Goal: Transaction & Acquisition: Download file/media

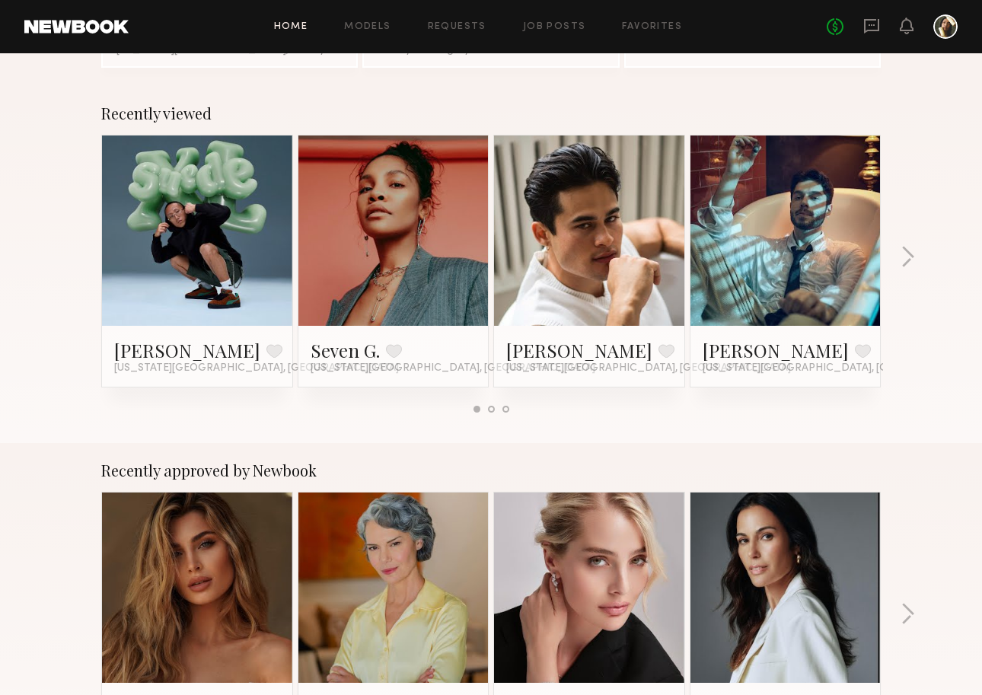
scroll to position [196, 0]
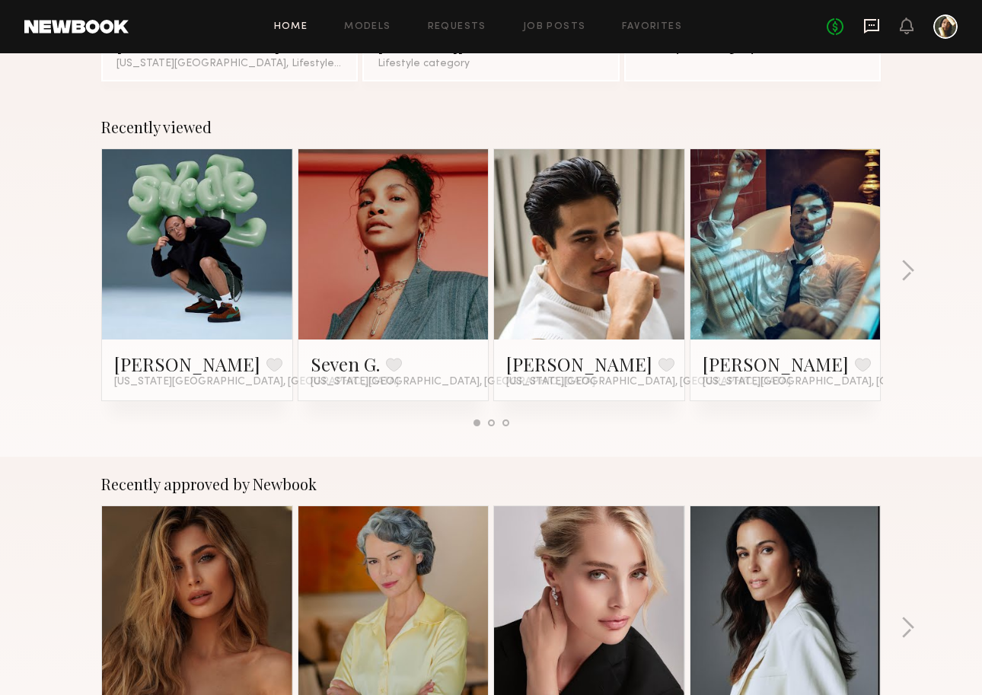
click at [872, 31] on icon at bounding box center [872, 26] width 17 height 17
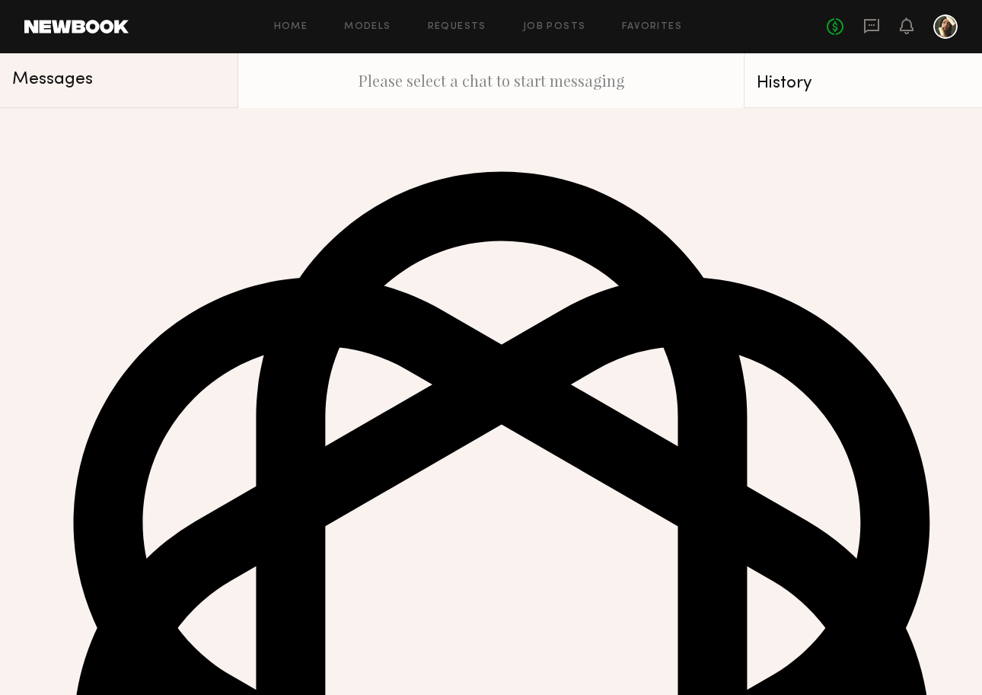
click at [131, 138] on div "[PERSON_NAME]" at bounding box center [110, 130] width 114 height 15
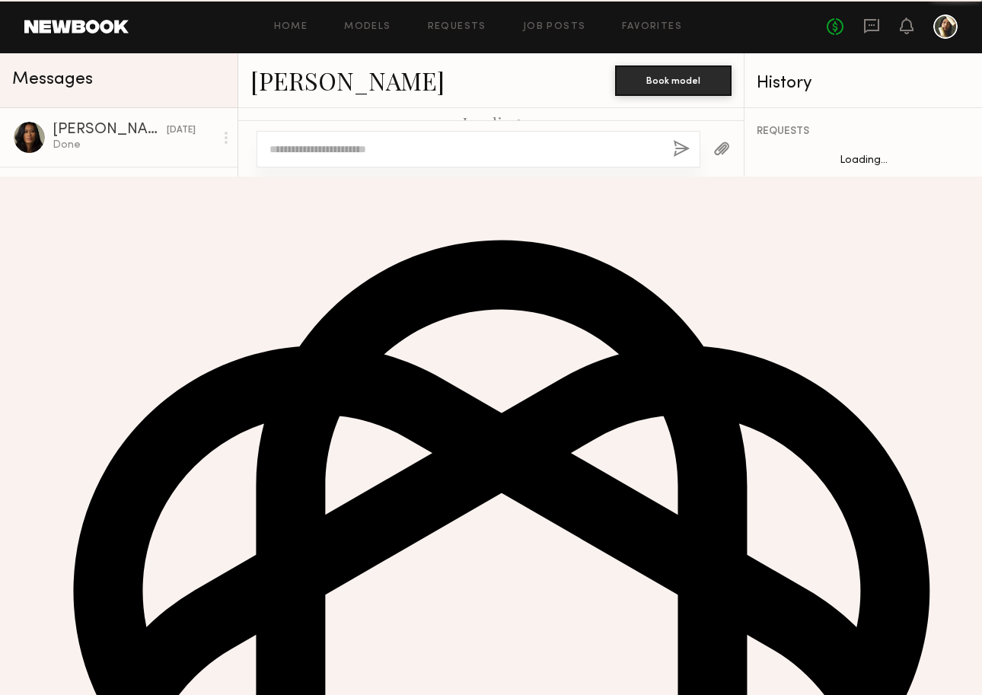
scroll to position [1127, 0]
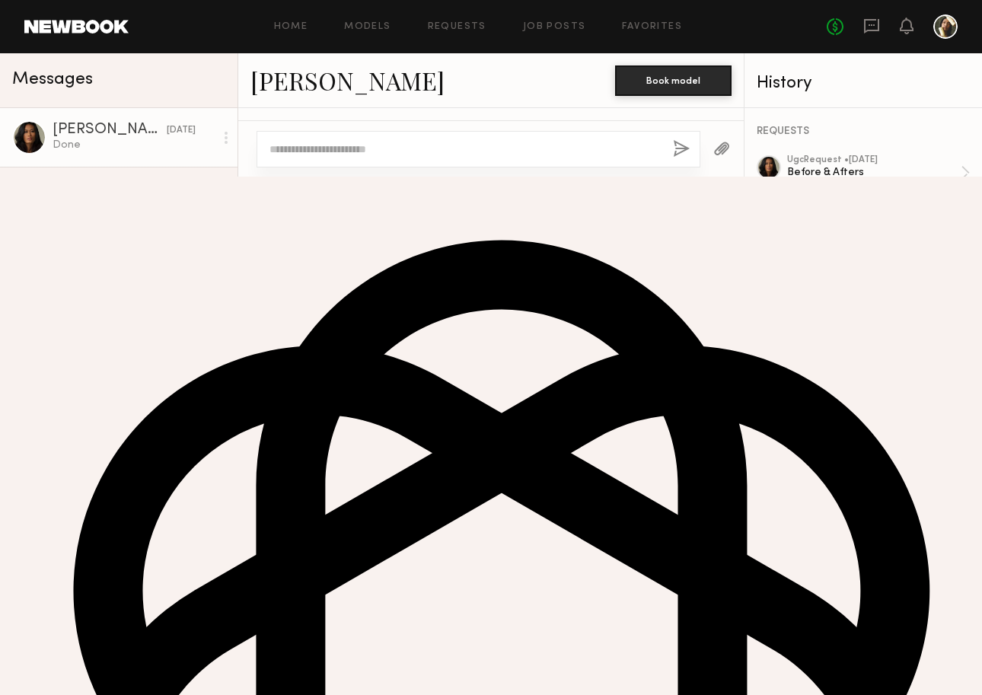
click at [398, 157] on textarea at bounding box center [465, 149] width 391 height 15
type textarea "***"
click at [458, 30] on link "Requests" at bounding box center [457, 27] width 59 height 10
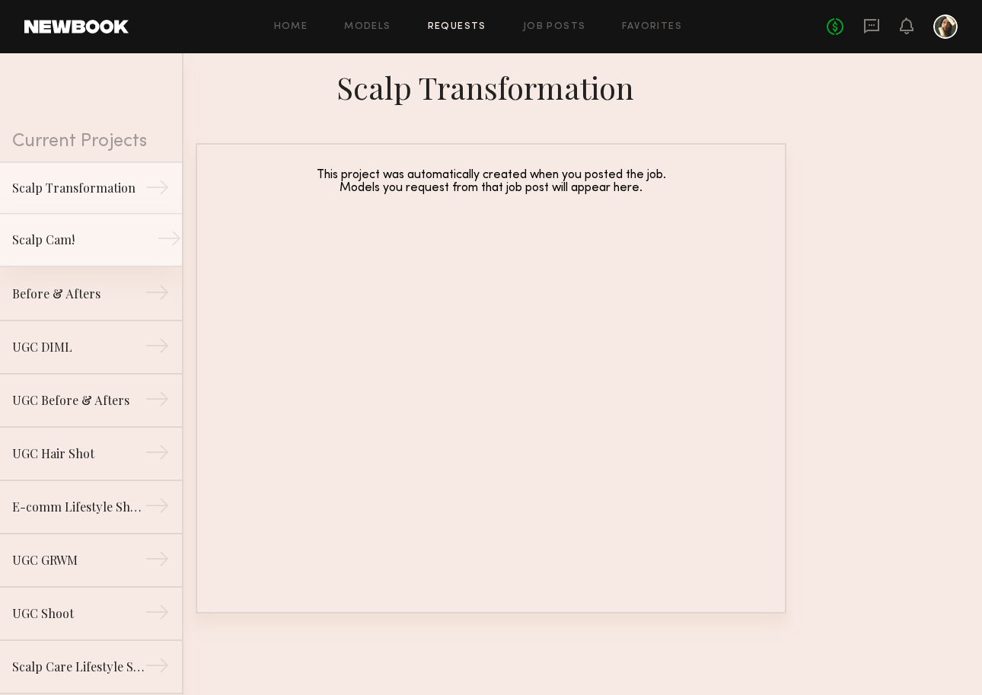
click at [72, 249] on div "Scalp Cam!" at bounding box center [78, 240] width 133 height 18
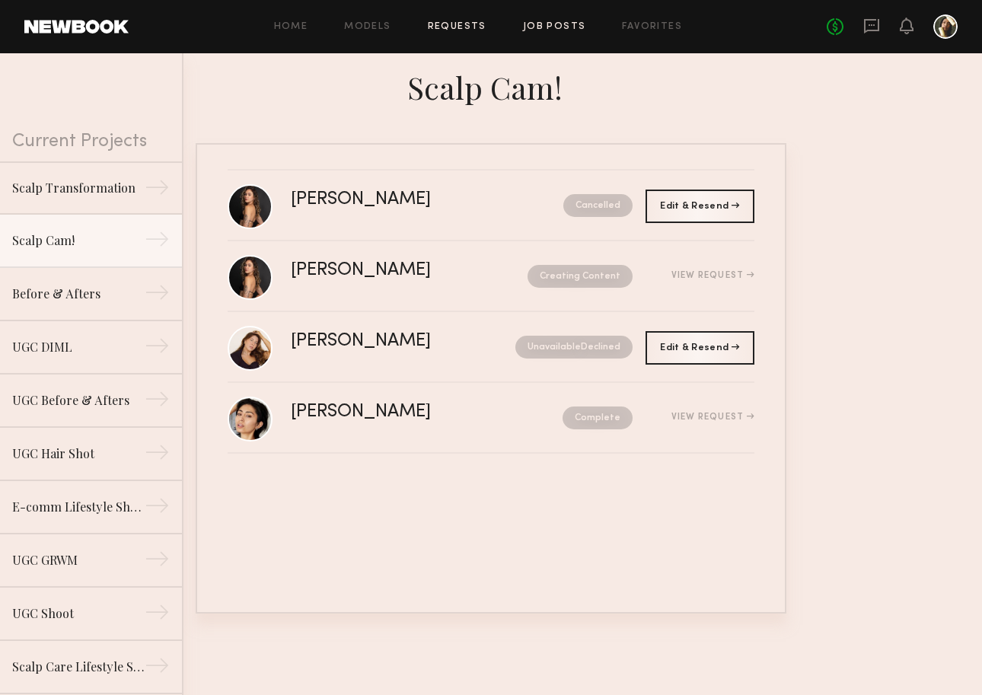
click at [577, 22] on link "Job Posts" at bounding box center [554, 27] width 63 height 10
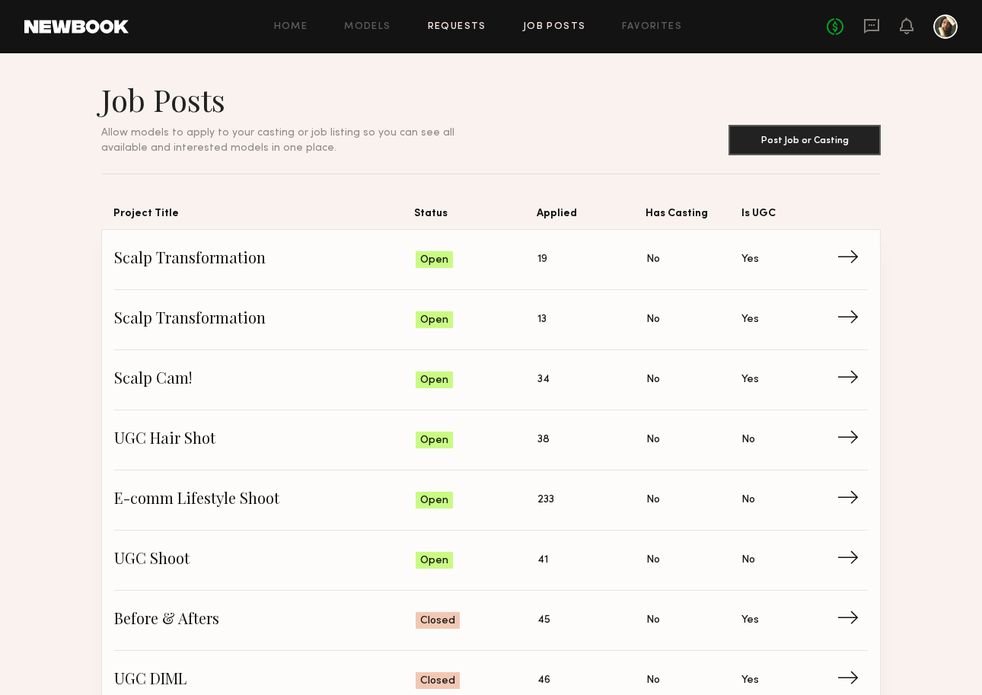
click at [468, 30] on link "Requests" at bounding box center [457, 27] width 59 height 10
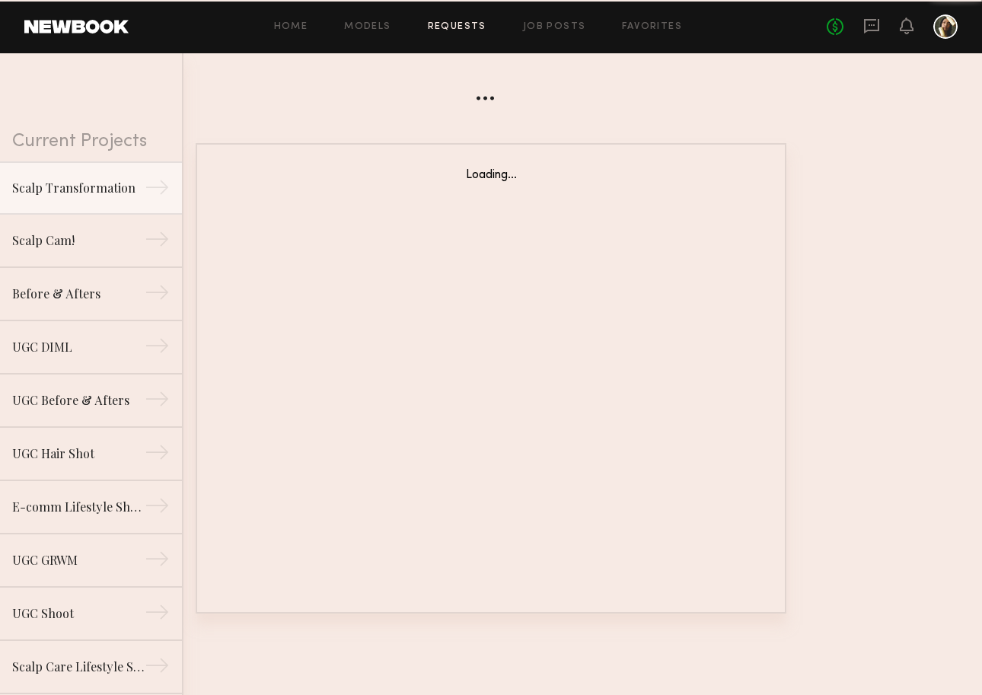
click at [537, 19] on div "Home Models Requests Job Posts Favorites Sign Out No fees up to $5,000" at bounding box center [543, 26] width 829 height 24
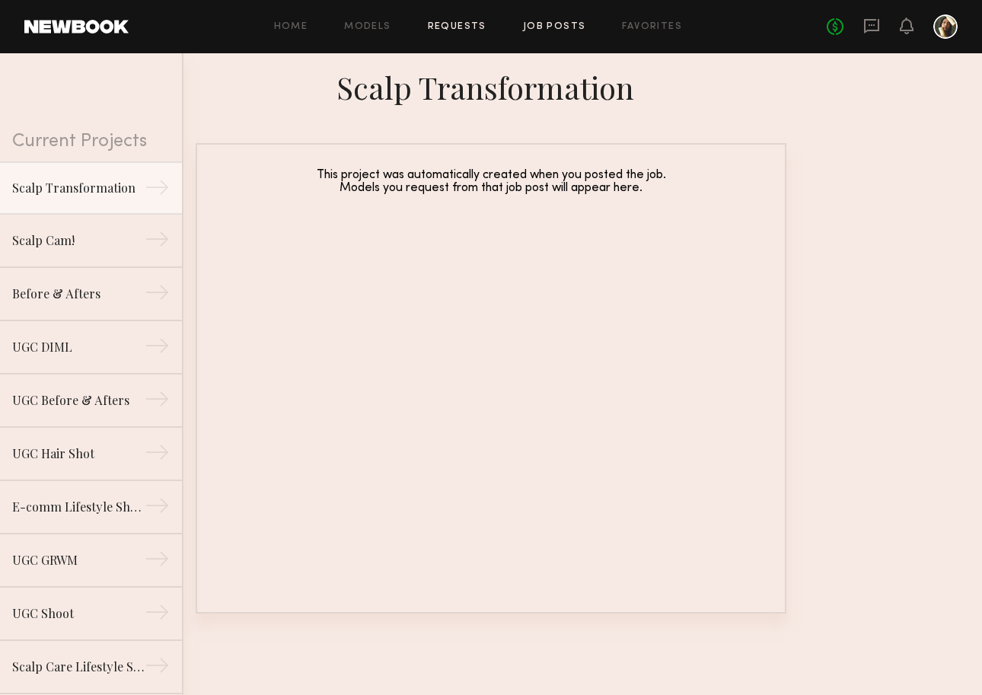
click at [535, 30] on link "Job Posts" at bounding box center [554, 27] width 63 height 10
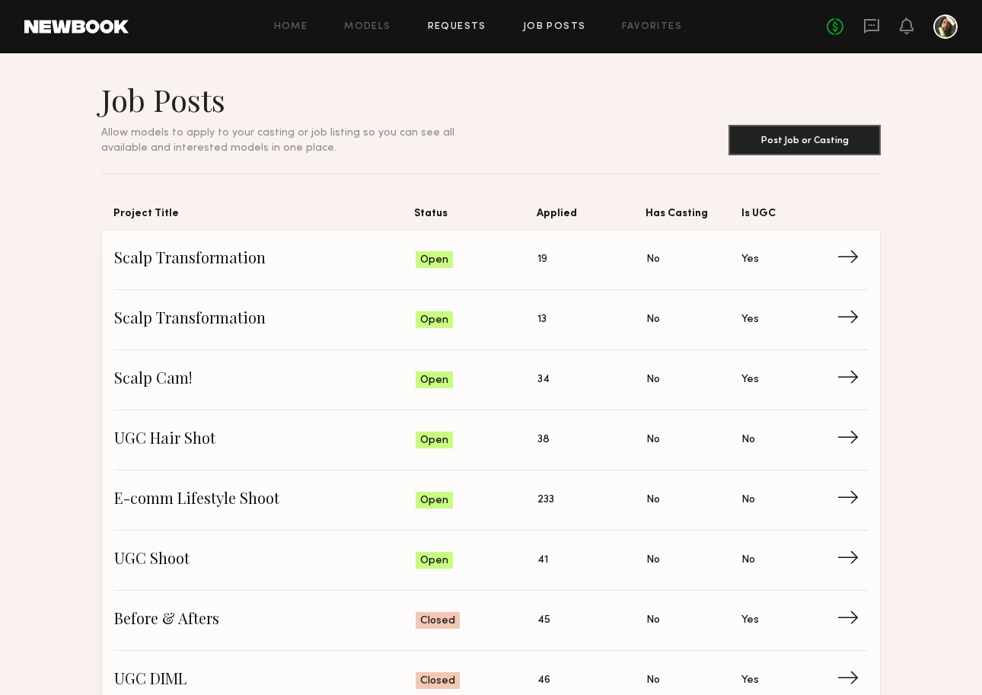
click at [478, 24] on link "Requests" at bounding box center [457, 27] width 59 height 10
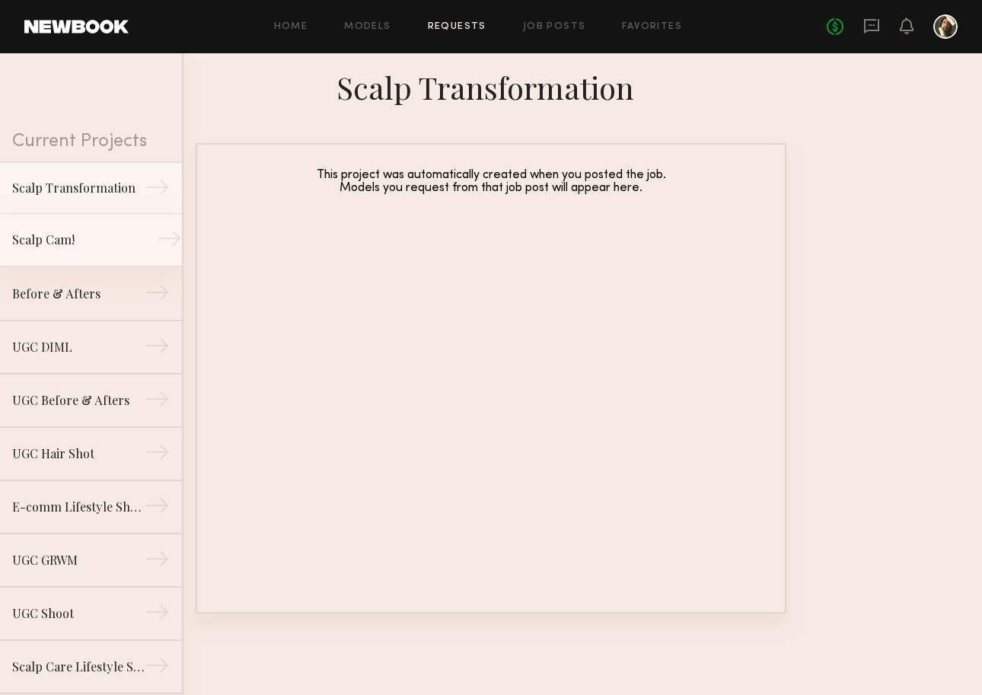
click at [90, 241] on div "Scalp Cam!" at bounding box center [78, 240] width 133 height 18
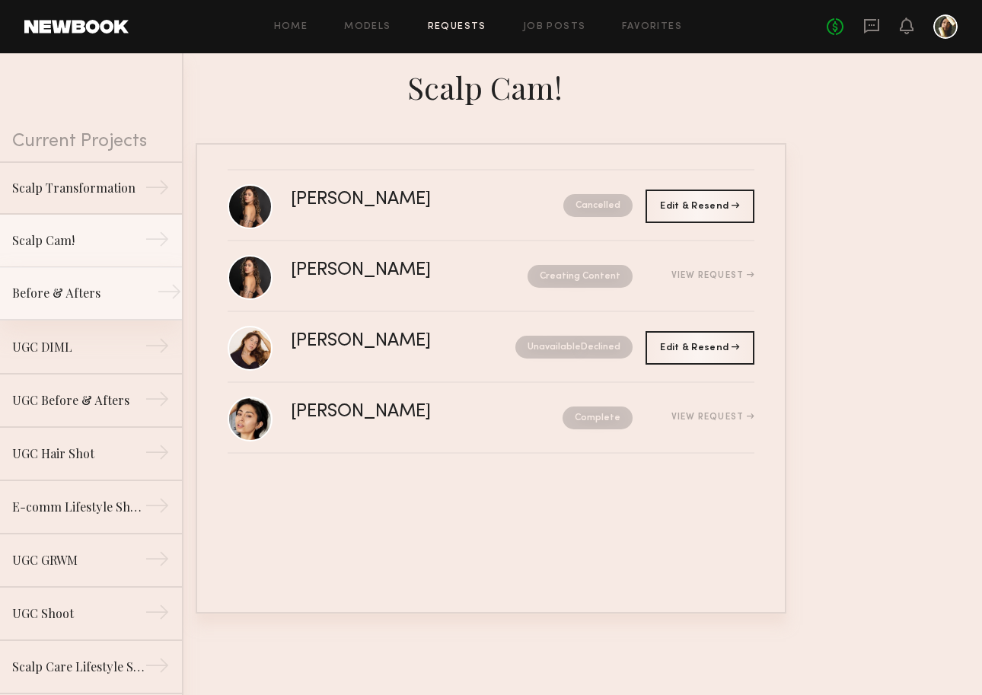
click at [77, 301] on div "Before & Afters" at bounding box center [78, 293] width 133 height 18
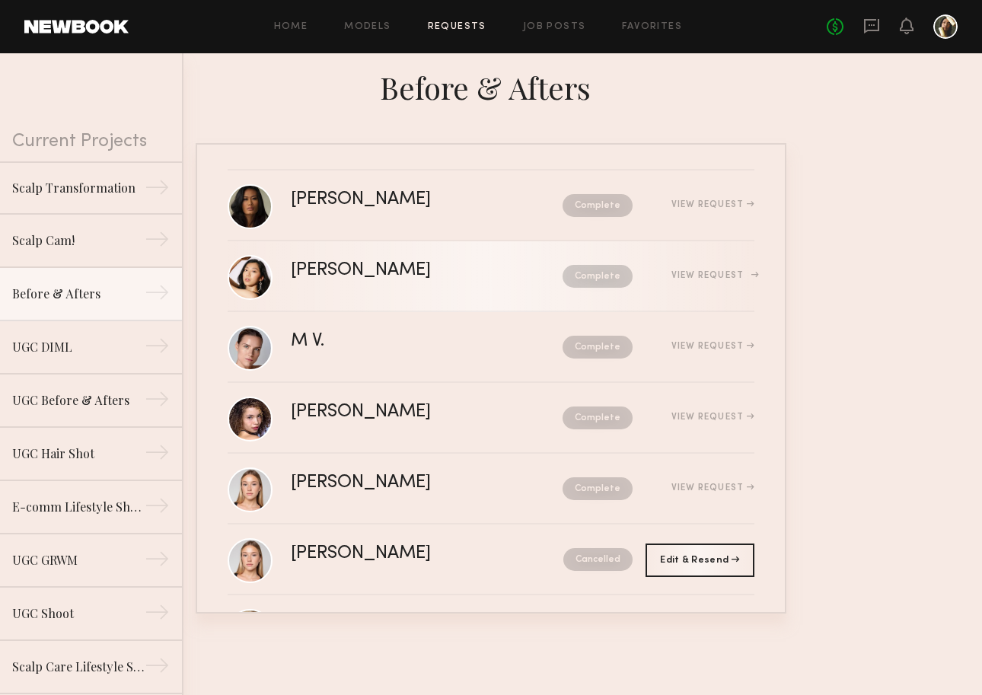
click at [465, 265] on div "[PERSON_NAME]" at bounding box center [394, 271] width 206 height 18
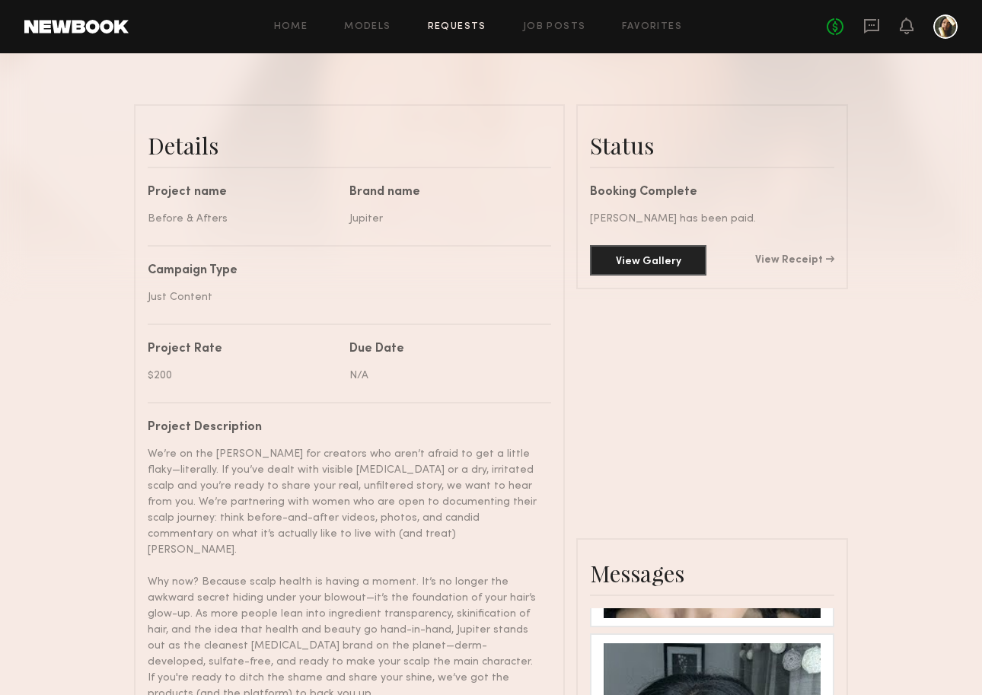
scroll to position [345, 0]
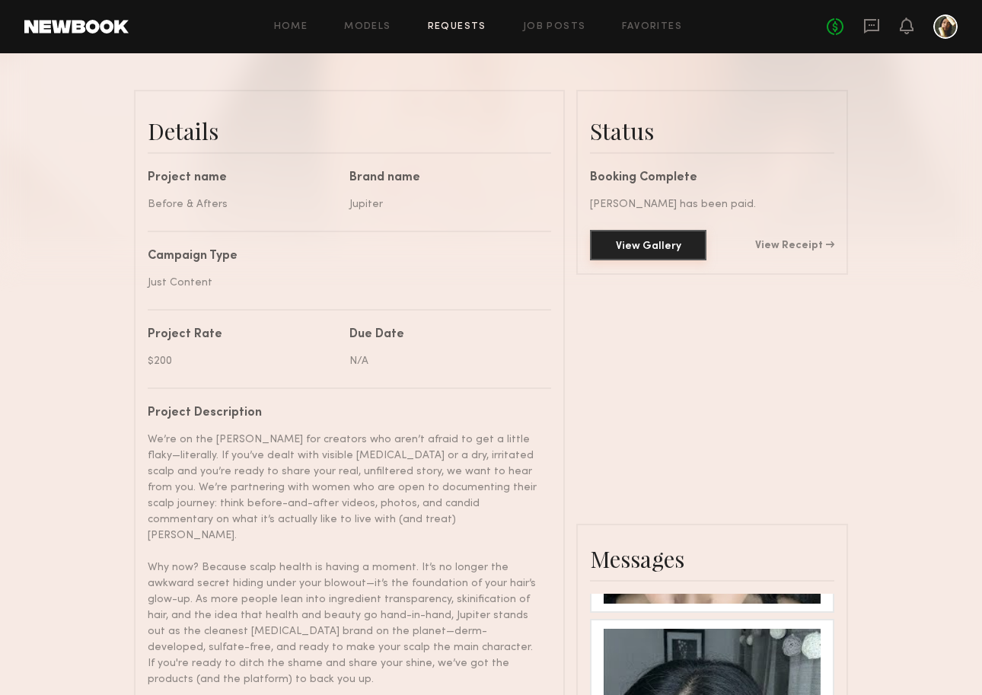
click at [658, 260] on button "View Gallery" at bounding box center [648, 245] width 117 height 30
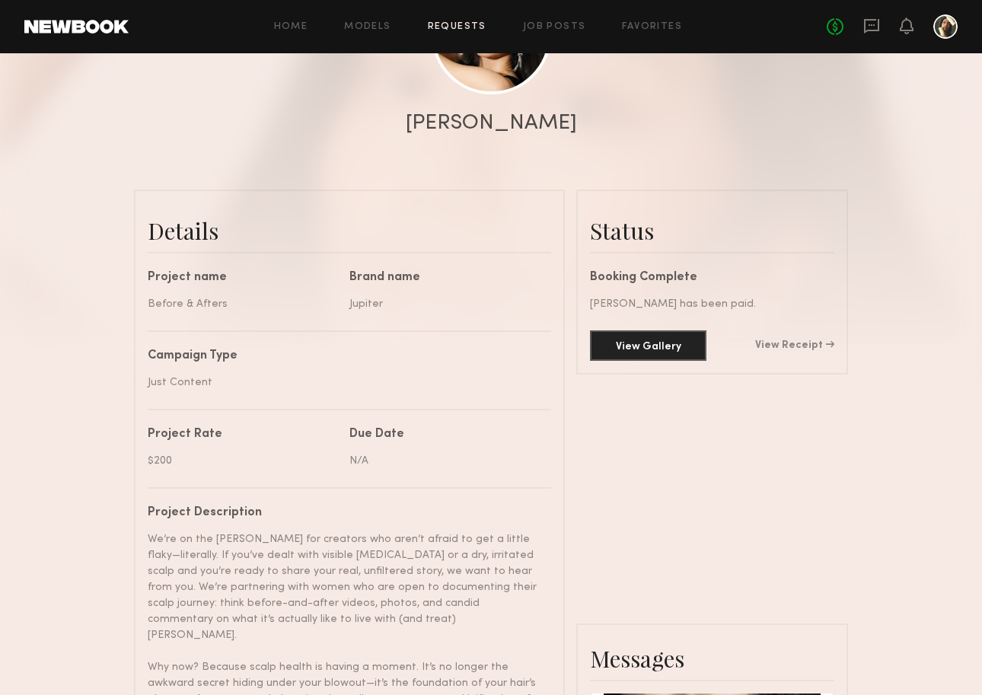
scroll to position [241, 0]
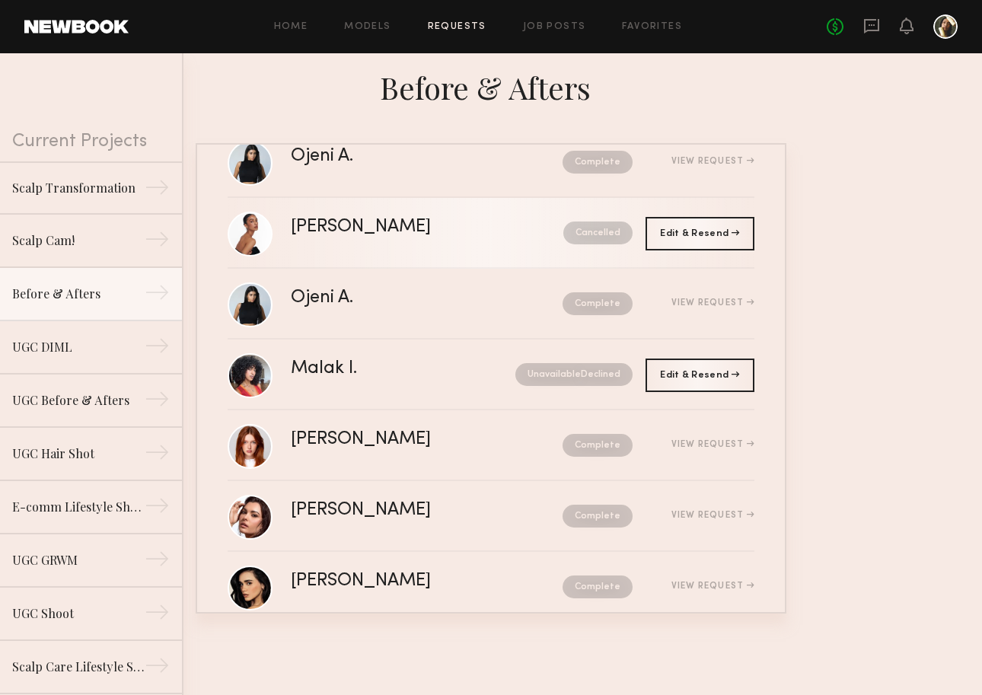
scroll to position [645, 0]
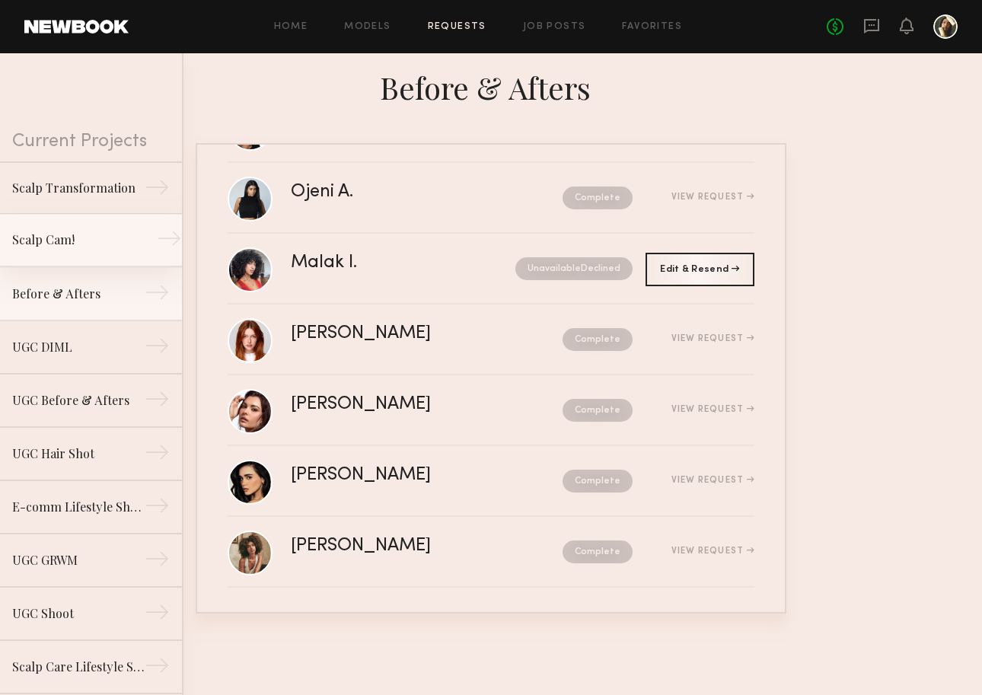
click at [76, 238] on link "Scalp Cam! →" at bounding box center [91, 240] width 182 height 53
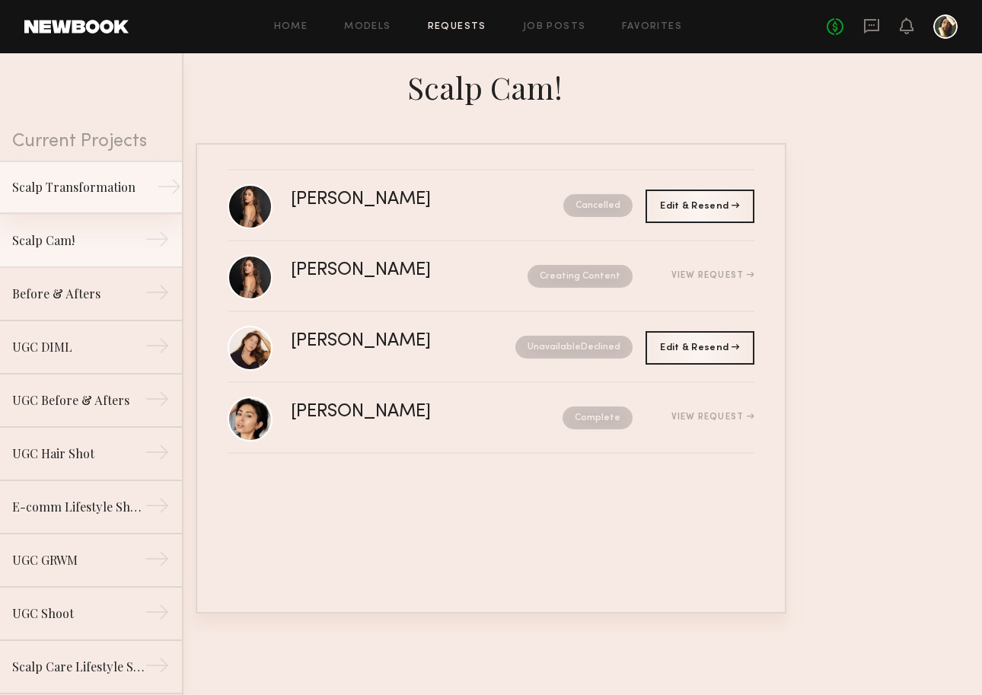
click at [104, 194] on div "Scalp Transformation" at bounding box center [78, 187] width 133 height 18
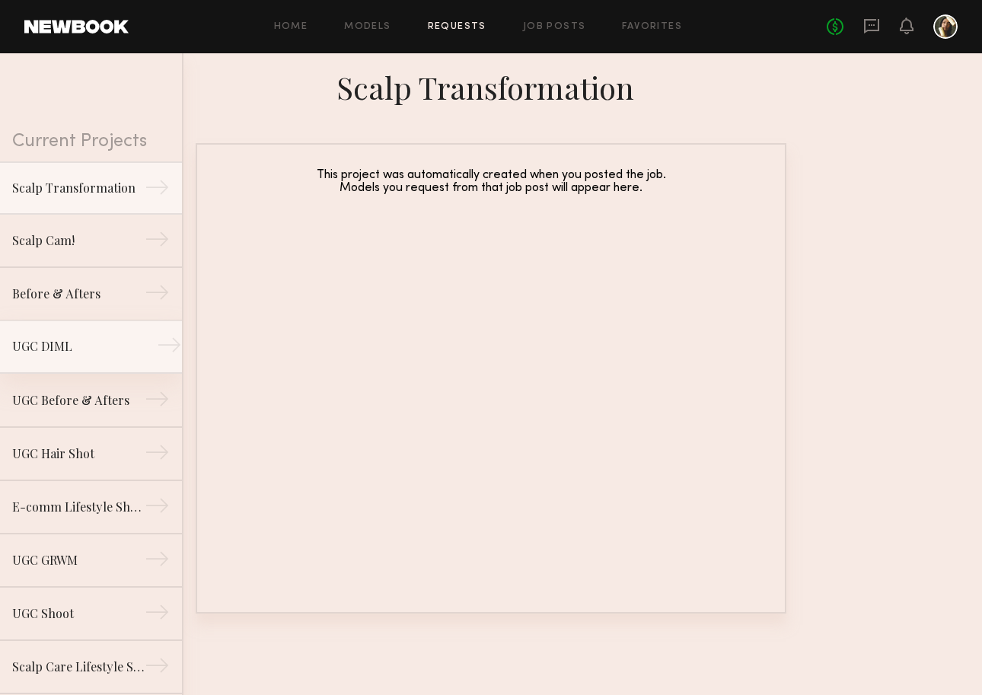
click at [85, 356] on div "UGC DIML" at bounding box center [78, 346] width 133 height 18
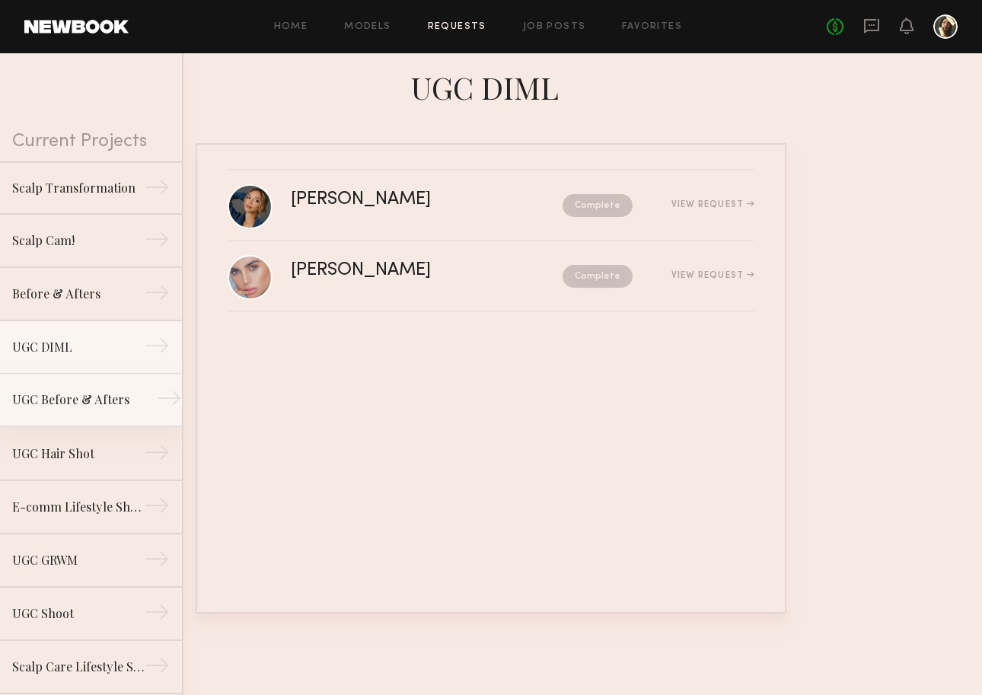
click at [50, 409] on div "UGC Before & Afters" at bounding box center [78, 400] width 133 height 18
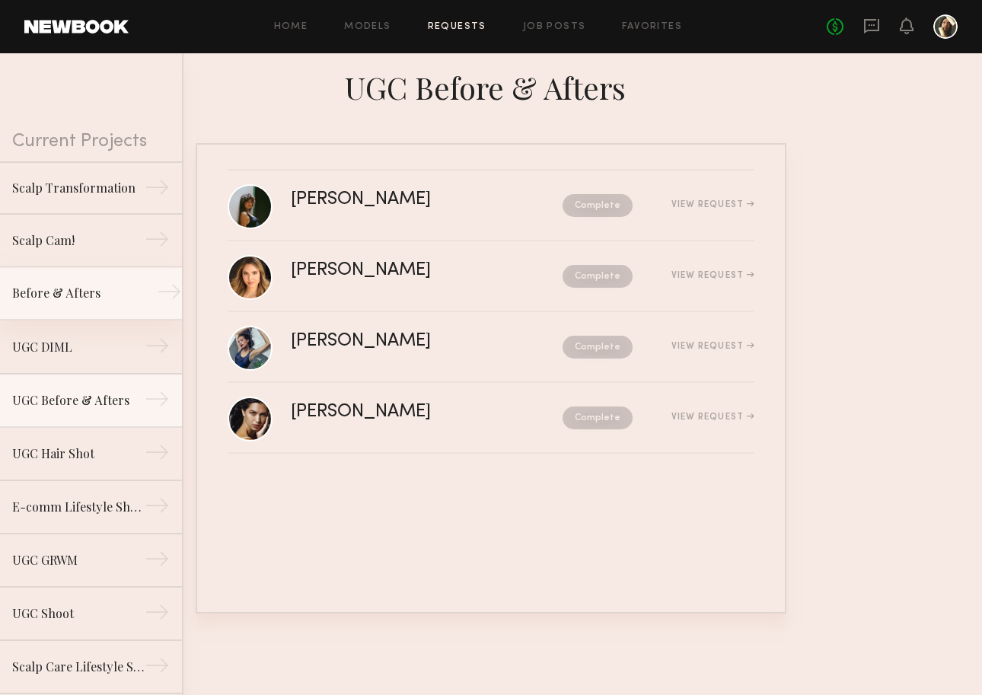
click at [85, 295] on link "Before & Afters →" at bounding box center [91, 293] width 182 height 53
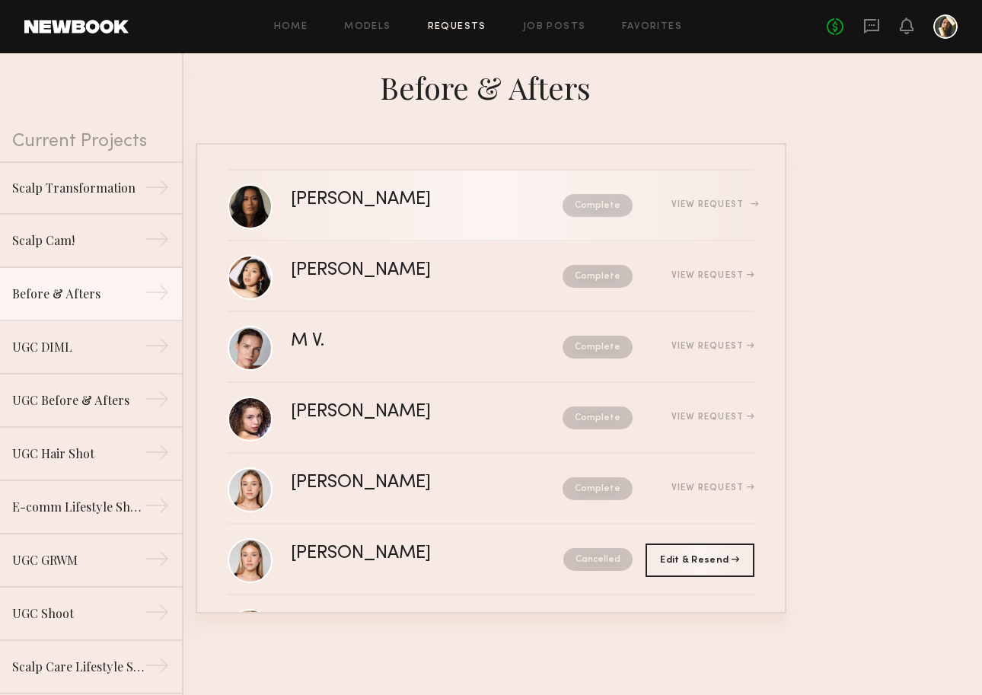
click at [679, 209] on div "View Request" at bounding box center [694, 205] width 122 height 11
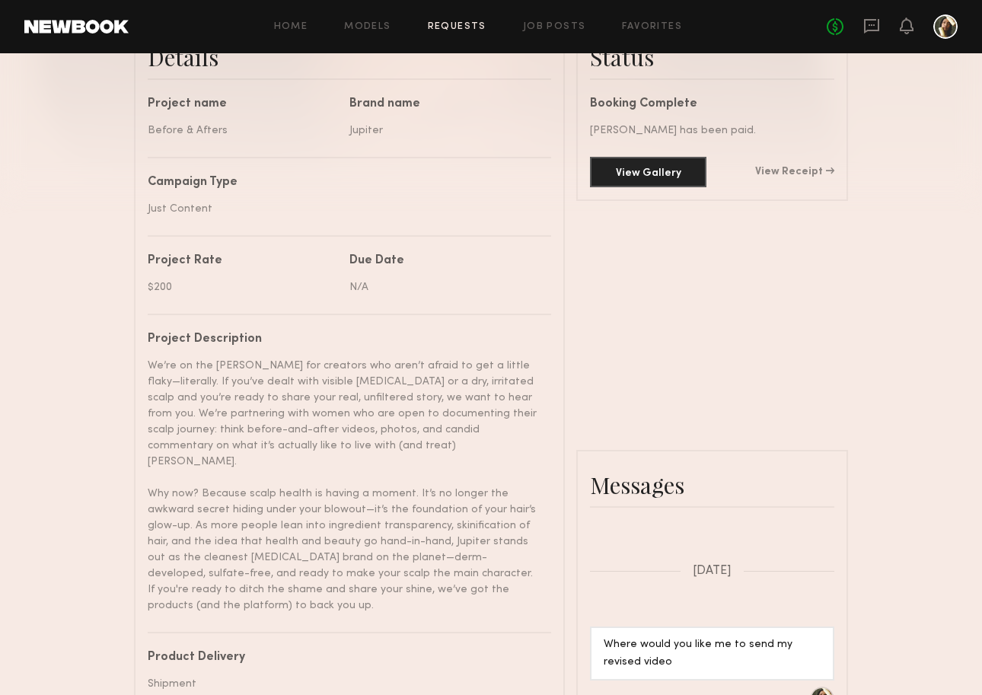
scroll to position [416, 0]
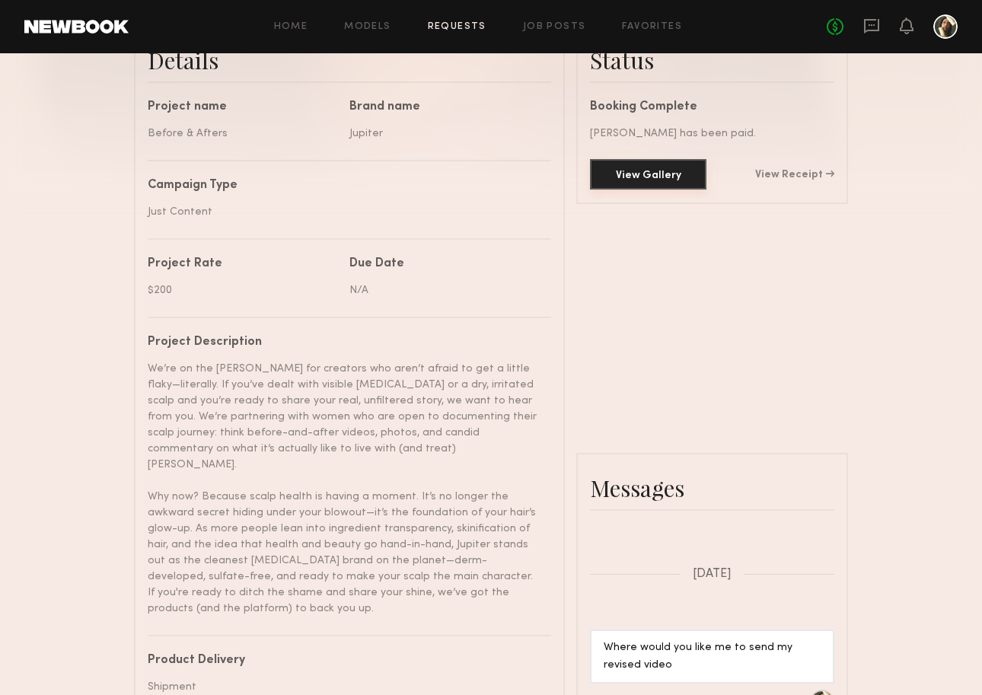
click at [663, 190] on button "View Gallery" at bounding box center [648, 174] width 117 height 30
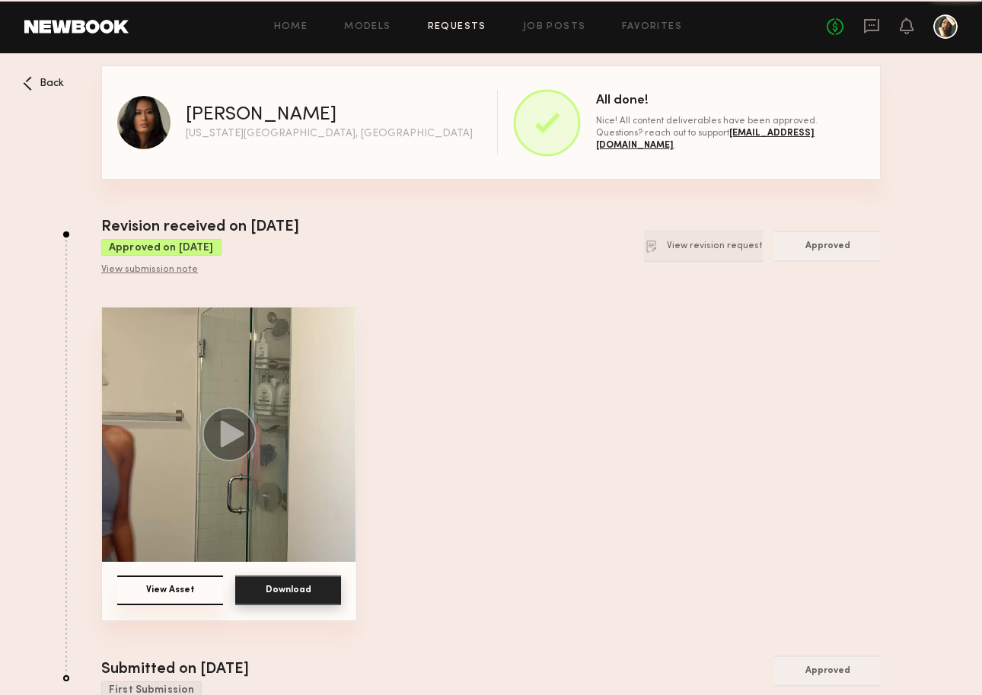
scroll to position [32, 0]
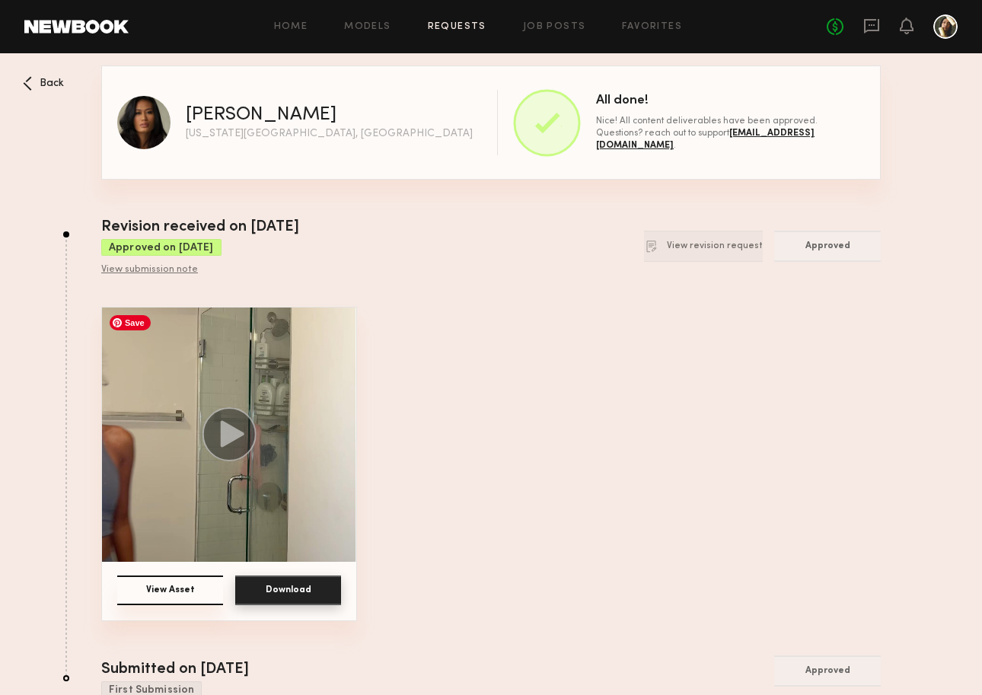
click at [212, 426] on circle at bounding box center [230, 434] width 54 height 54
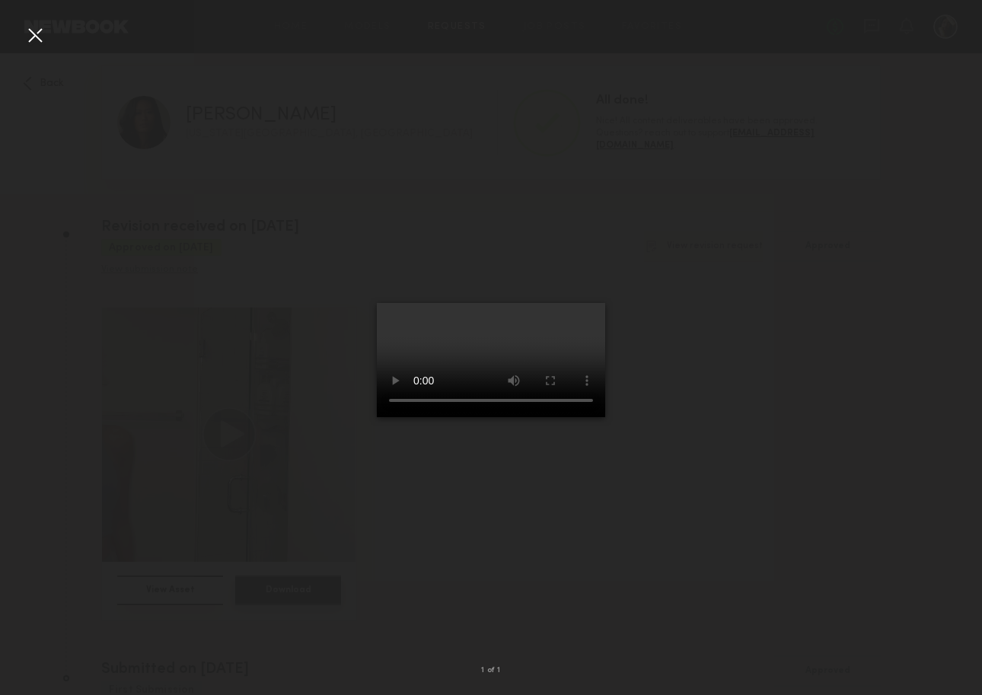
click at [330, 621] on div at bounding box center [491, 335] width 982 height 622
drag, startPoint x: 755, startPoint y: 463, endPoint x: 707, endPoint y: 421, distance: 63.7
click at [749, 462] on div at bounding box center [491, 335] width 982 height 622
click at [30, 32] on div at bounding box center [35, 35] width 24 height 24
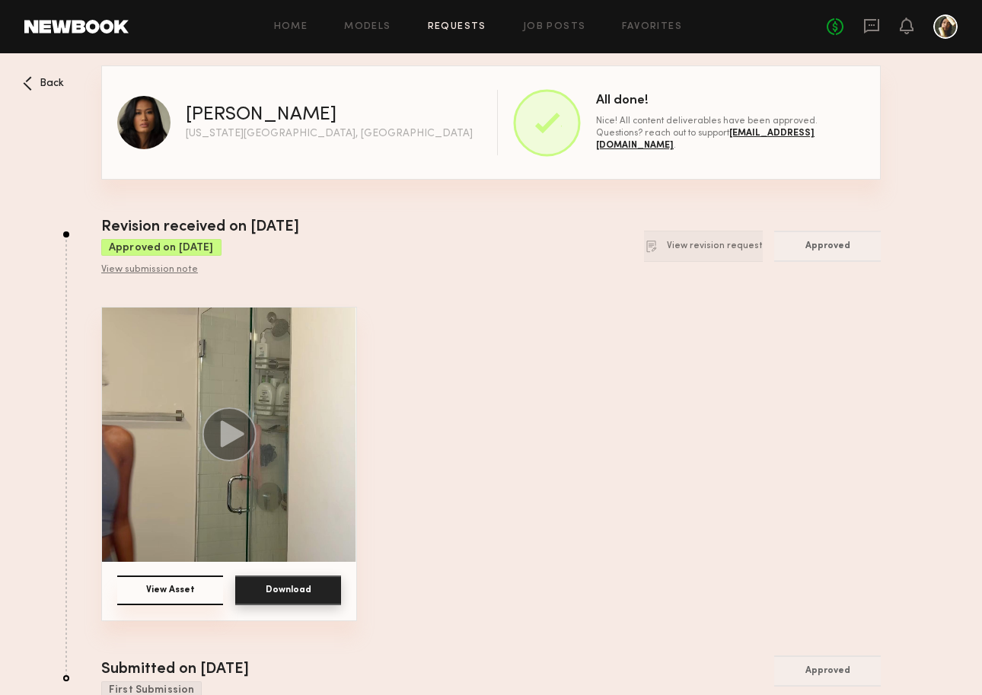
click at [275, 583] on button "Download" at bounding box center [288, 591] width 106 height 30
